Goal: Information Seeking & Learning: Learn about a topic

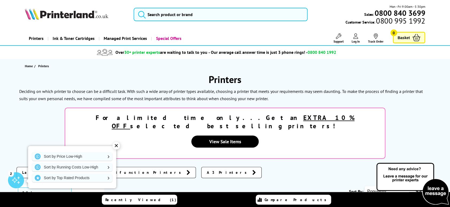
click at [116, 145] on div "✕" at bounding box center [116, 145] width 7 height 7
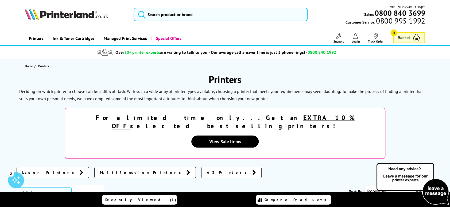
click at [100, 170] on span "Multifunction Printers" at bounding box center [142, 172] width 84 height 5
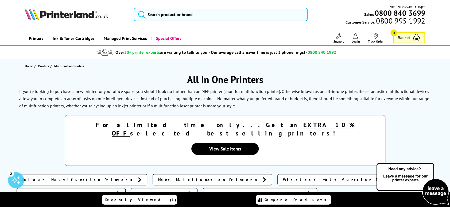
click at [60, 177] on span "Colour Multifunction Printers" at bounding box center [78, 179] width 113 height 5
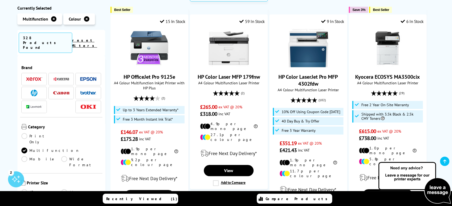
scroll to position [404, 0]
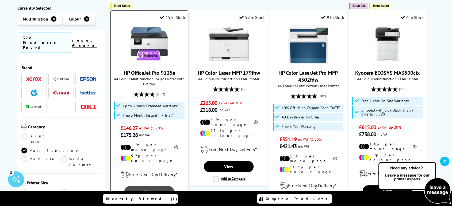
click at [151, 186] on link "View" at bounding box center [149, 191] width 50 height 11
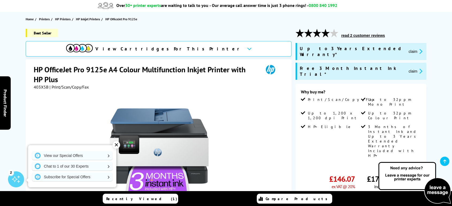
scroll to position [78, 0]
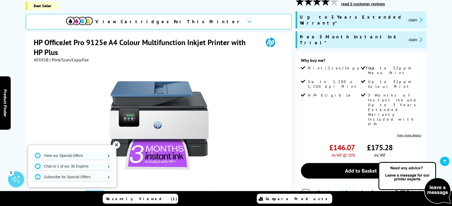
click at [117, 147] on div "✕" at bounding box center [116, 144] width 7 height 7
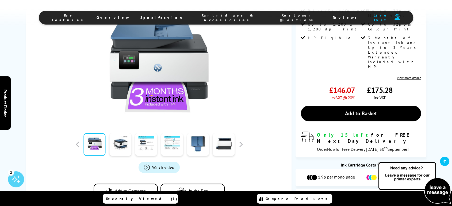
scroll to position [150, 0]
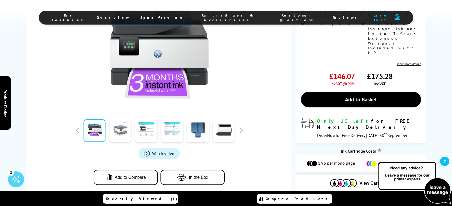
click at [122, 125] on link at bounding box center [120, 131] width 22 height 23
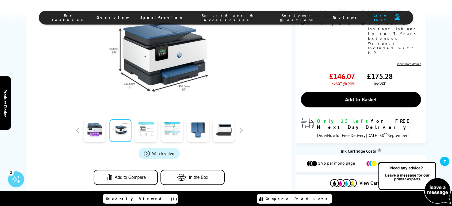
click at [145, 127] on link at bounding box center [146, 131] width 22 height 23
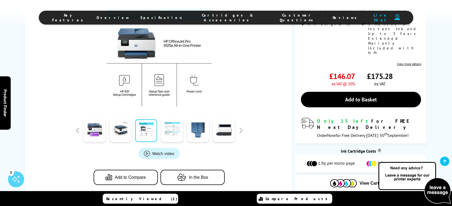
click at [174, 124] on link at bounding box center [172, 131] width 22 height 23
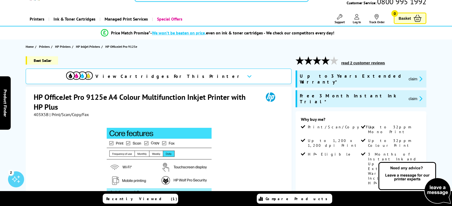
scroll to position [0, 0]
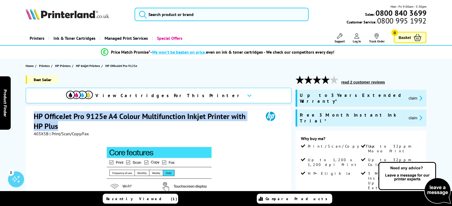
drag, startPoint x: 33, startPoint y: 116, endPoint x: 69, endPoint y: 124, distance: 36.7
click at [69, 124] on h1 "HP OfficeJet Pro 9125e A4 Colour Multifunction Inkjet Printer with HP Plus" at bounding box center [146, 122] width 224 height 20
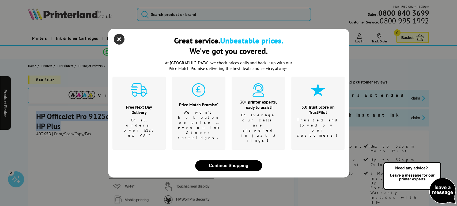
click at [120, 45] on icon "close modal" at bounding box center [119, 39] width 11 height 11
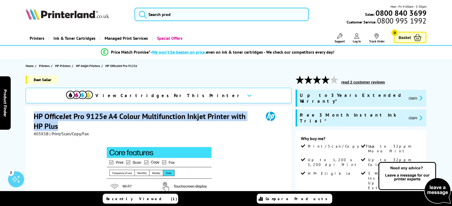
click at [90, 114] on h1 "HP OfficeJet Pro 9125e A4 Colour Multifunction Inkjet Printer with HP Plus" at bounding box center [146, 122] width 224 height 20
drag, startPoint x: 34, startPoint y: 116, endPoint x: 113, endPoint y: 130, distance: 80.4
click at [113, 130] on h1 "HP OfficeJet Pro 9125e A4 Colour Multifunction Inkjet Printer with HP Plus" at bounding box center [146, 122] width 224 height 20
copy h1 "HP OfficeJet Pro 9125e A4 Colour Multifunction Inkjet Printer with HP Plus"
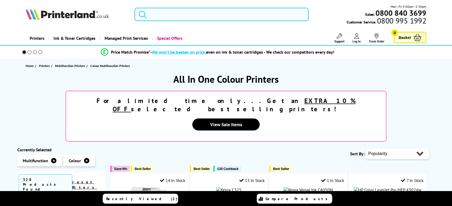
scroll to position [404, 0]
